Goal: Information Seeking & Learning: Understand process/instructions

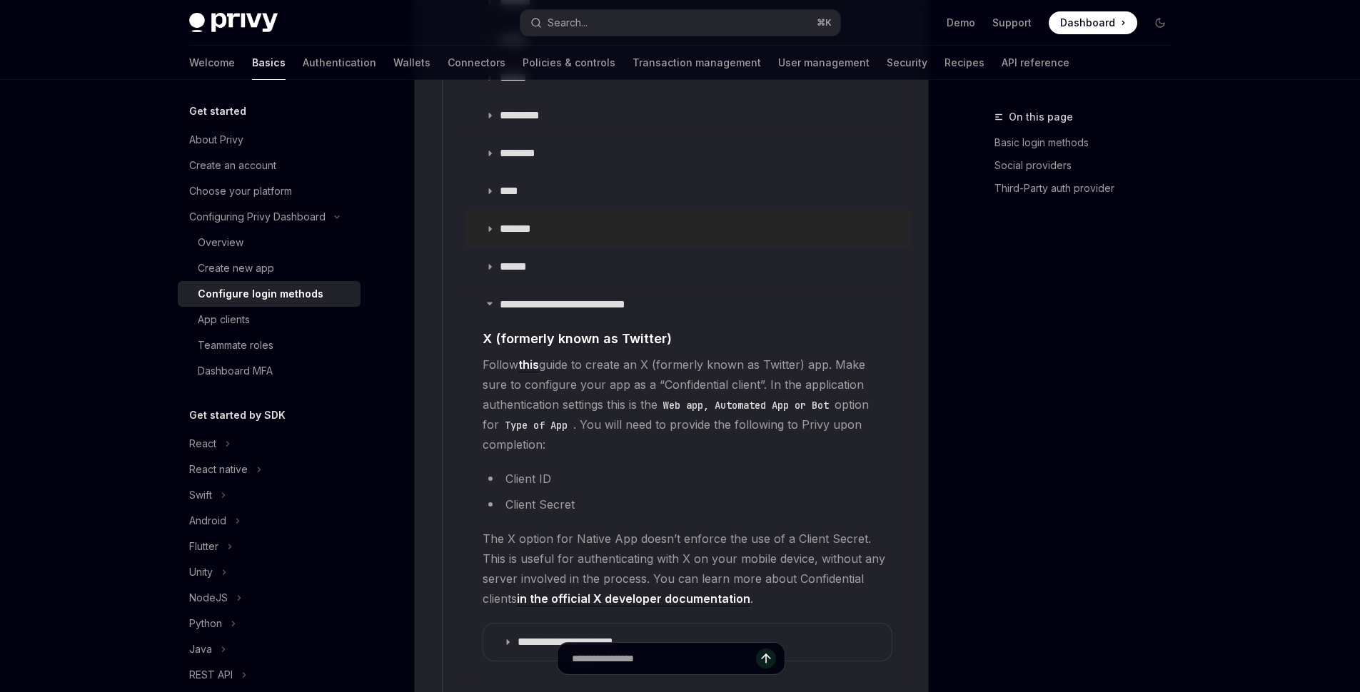
scroll to position [1917, 0]
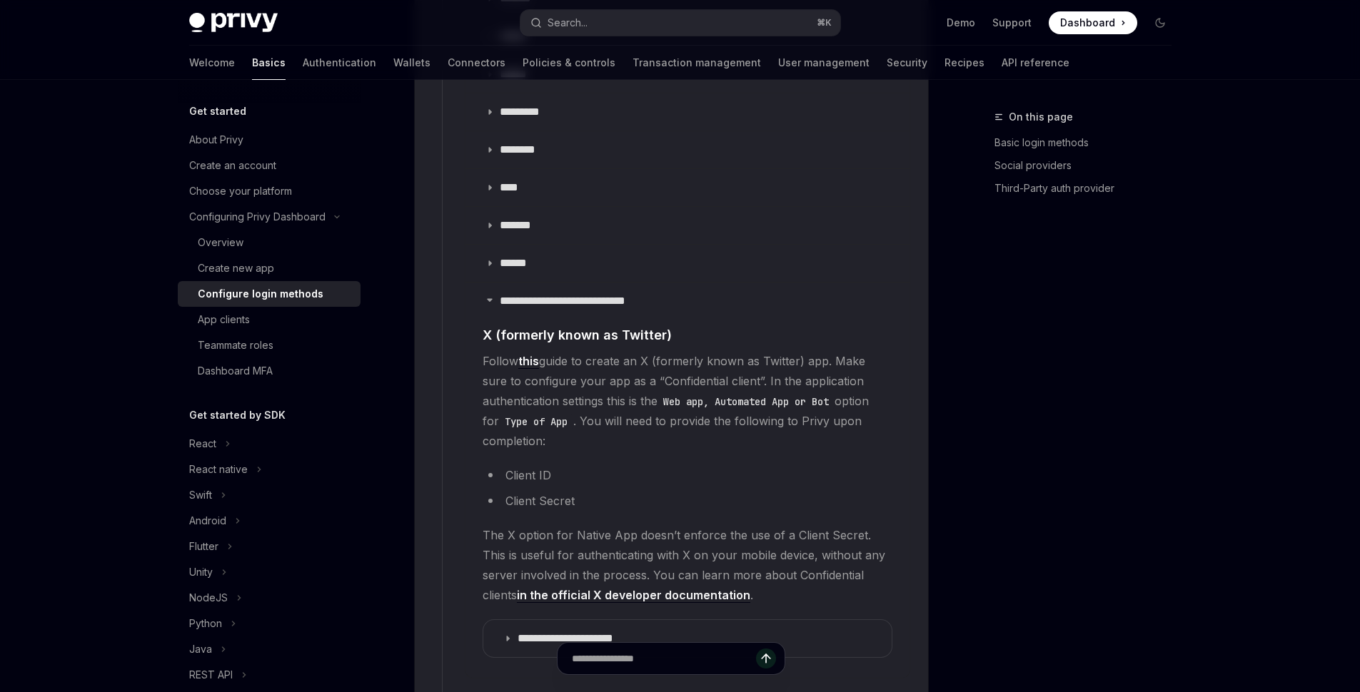
click at [539, 354] on link "this" at bounding box center [528, 361] width 21 height 15
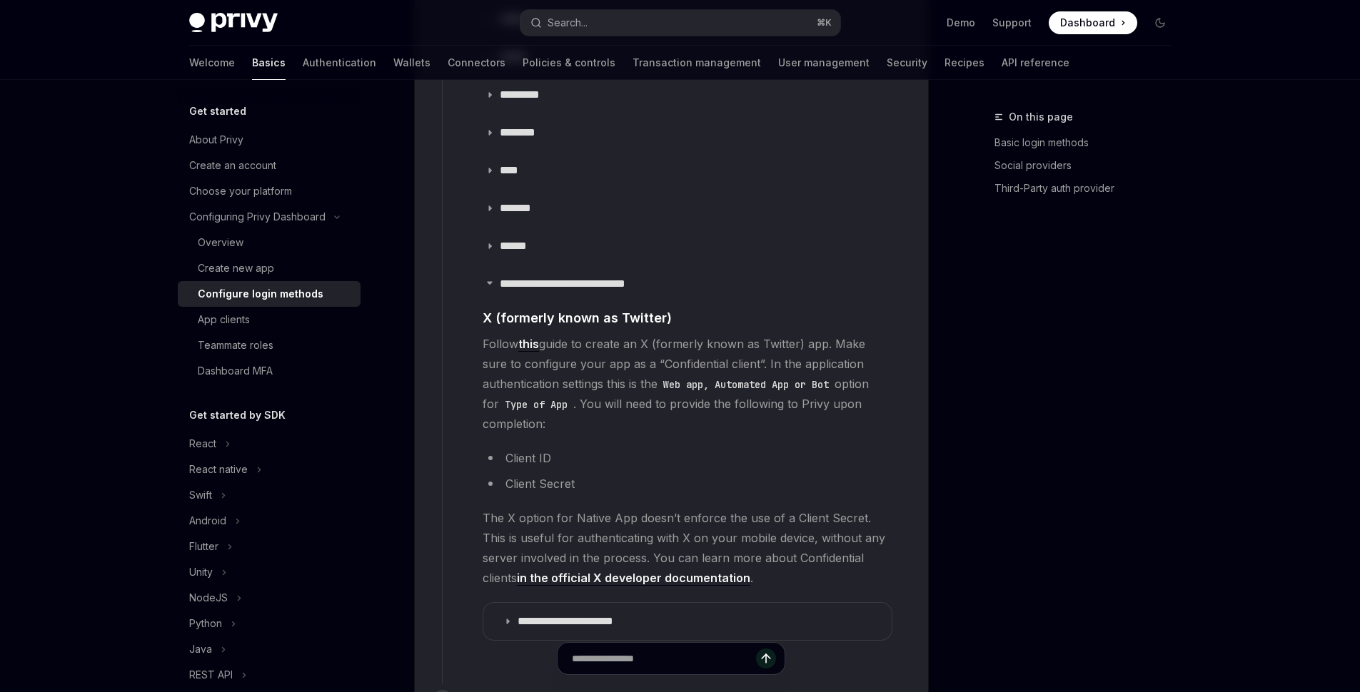
scroll to position [2042, 0]
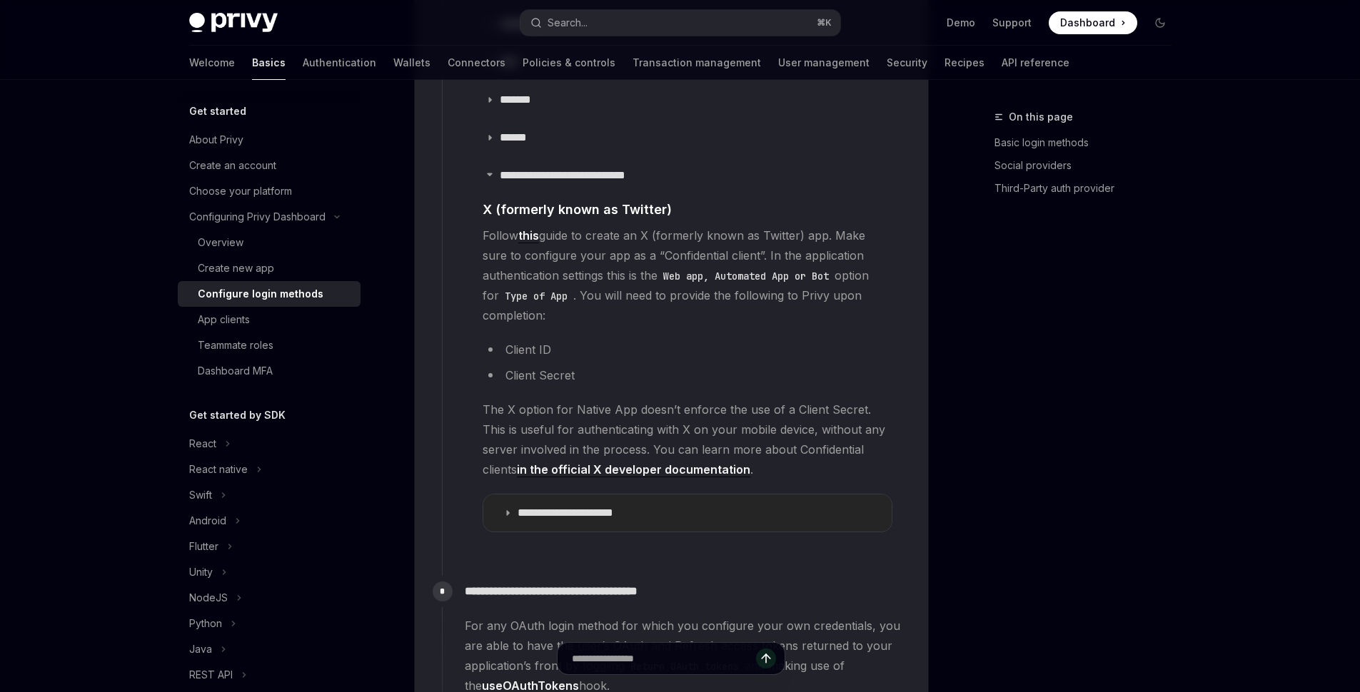
click at [681, 508] on summary "**********" at bounding box center [687, 513] width 408 height 37
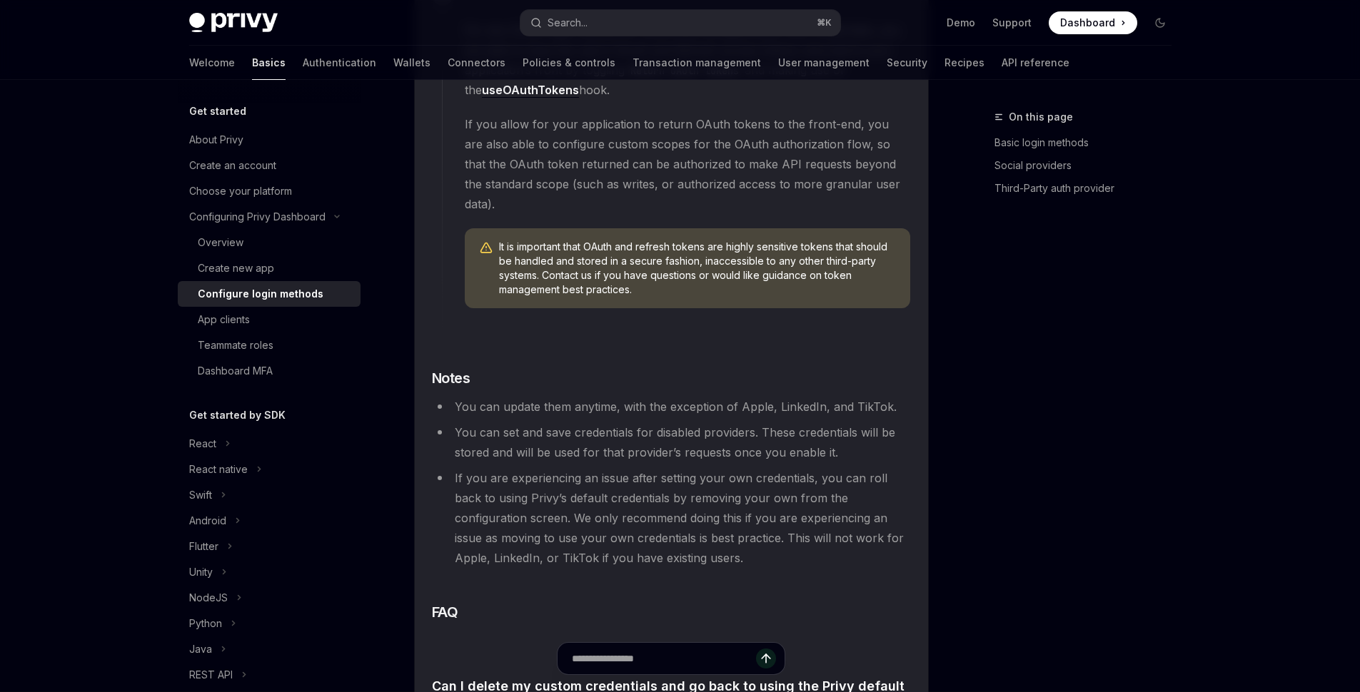
scroll to position [3973, 0]
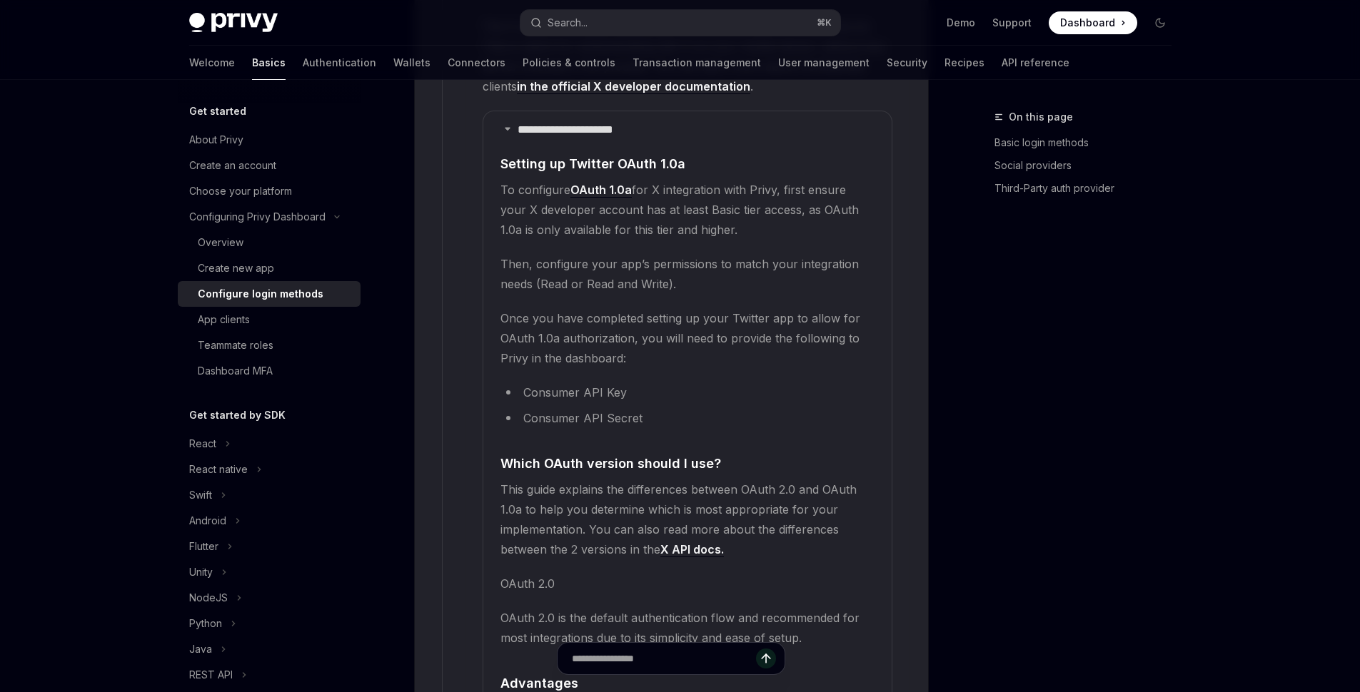
scroll to position [2426, 0]
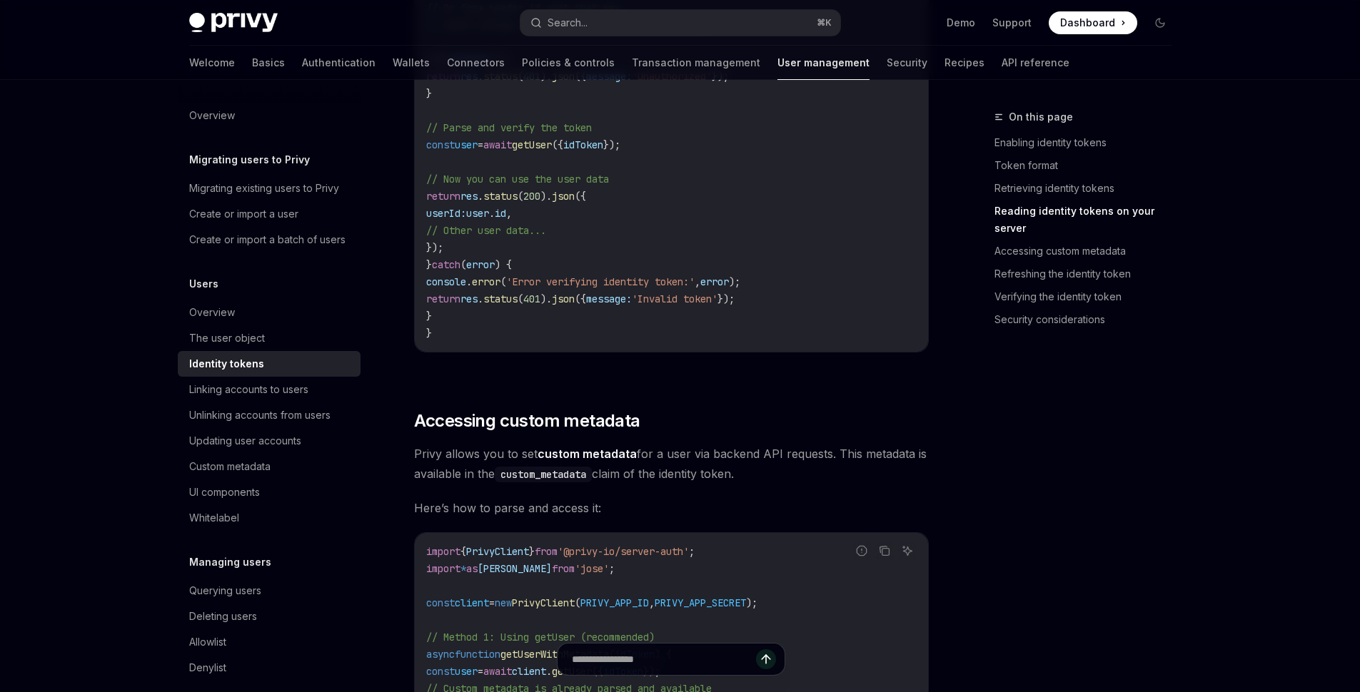
scroll to position [2353, 0]
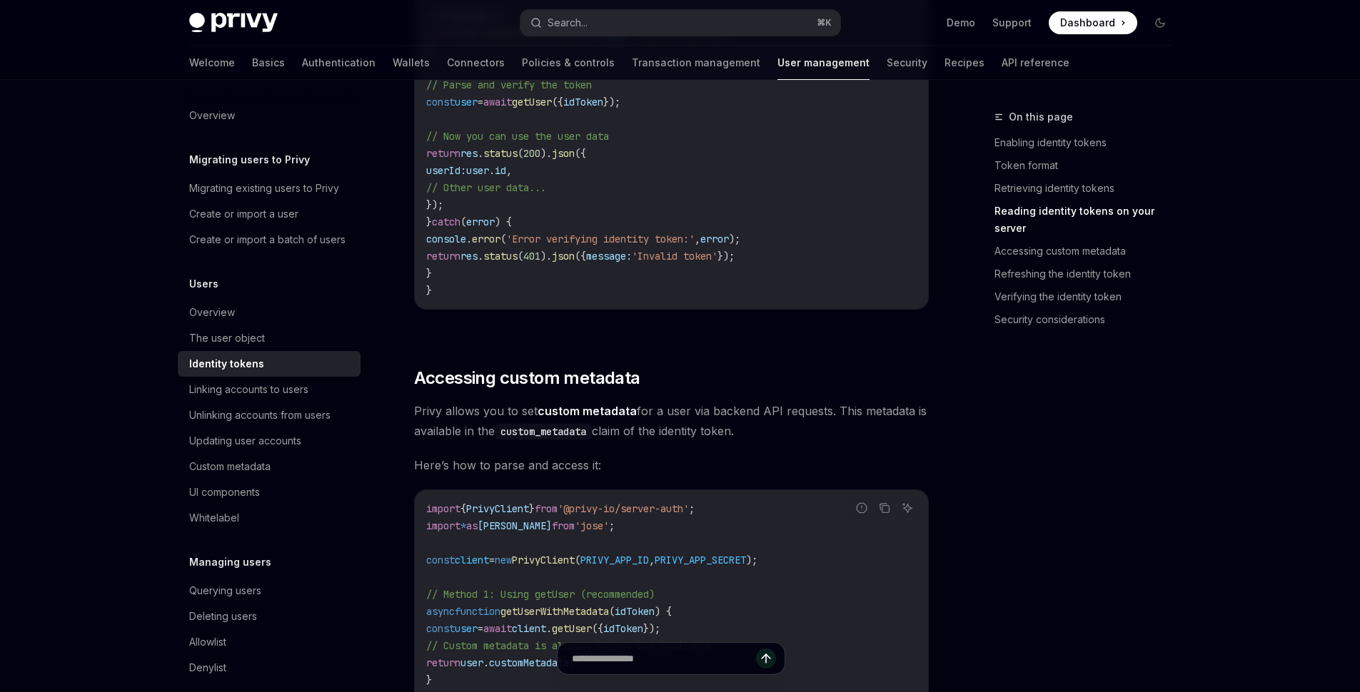
click at [1138, 413] on div "On this page Enabling identity tokens Token format Retrieving identity tokens R…" at bounding box center [1074, 401] width 217 height 584
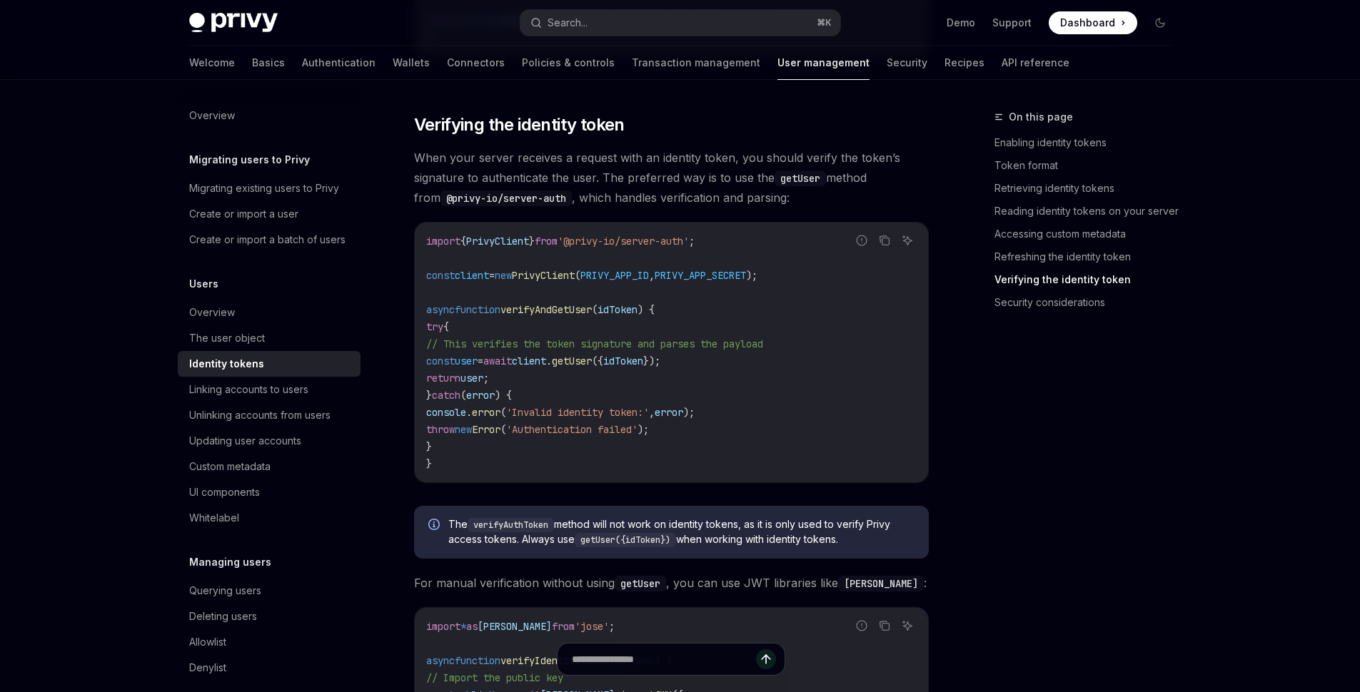
scroll to position [3796, 0]
type textarea "*"
